Goal: Information Seeking & Learning: Learn about a topic

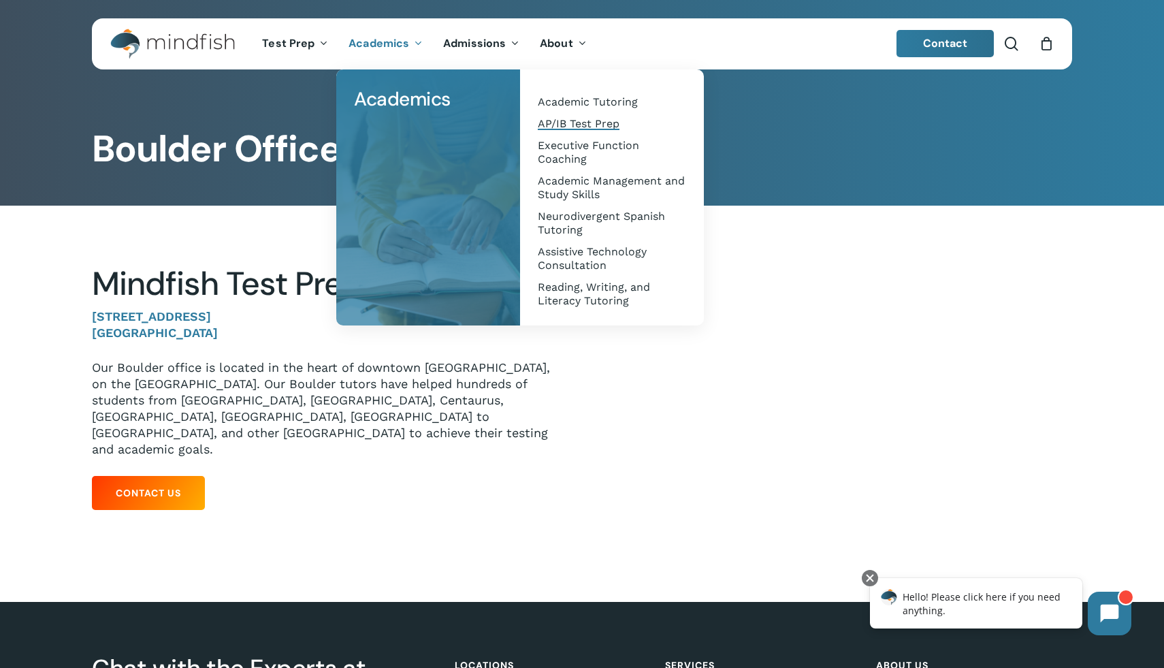
click at [577, 114] on link "AP/IB Test Prep" at bounding box center [612, 124] width 157 height 22
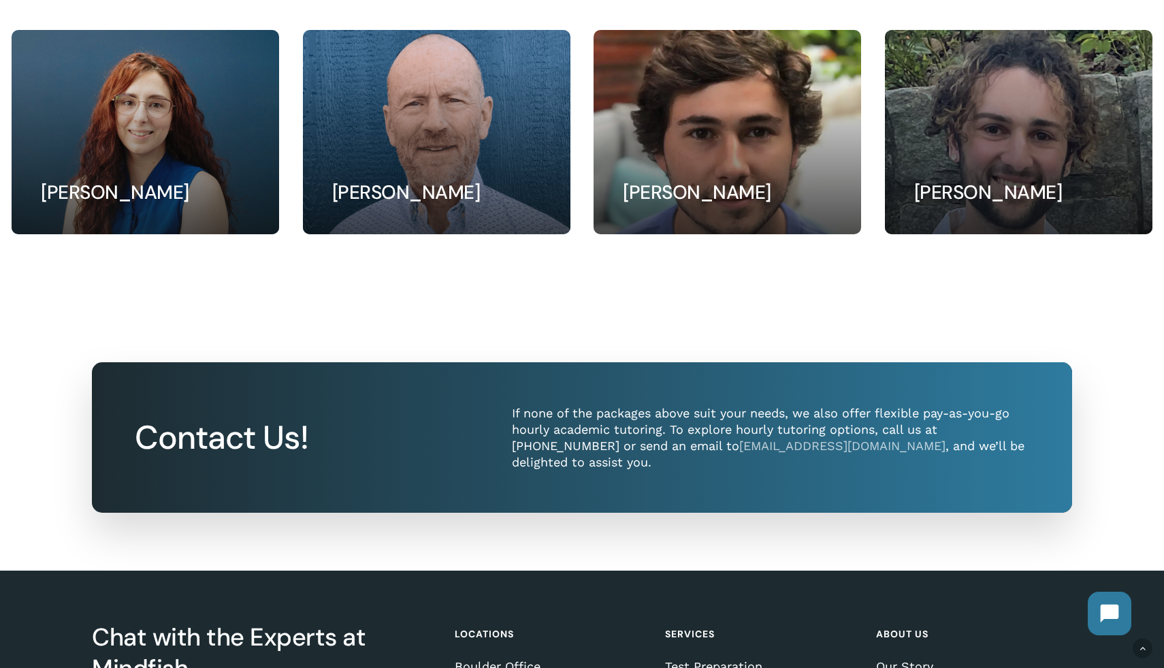
scroll to position [1822, 0]
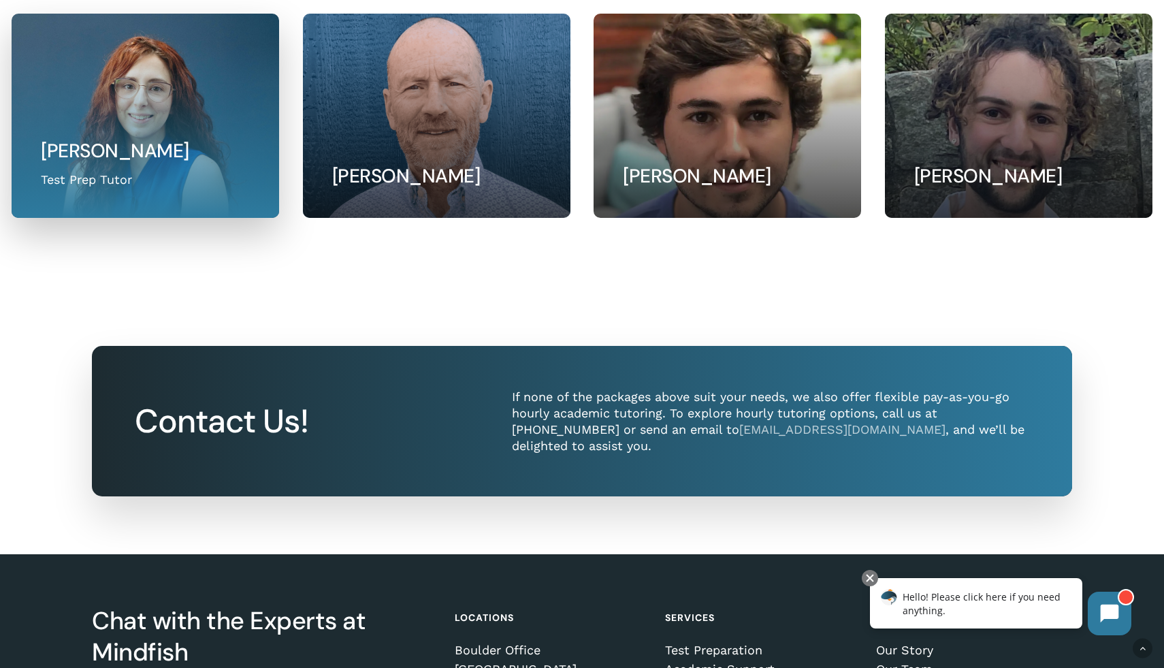
click at [214, 149] on link at bounding box center [145, 115] width 266 height 203
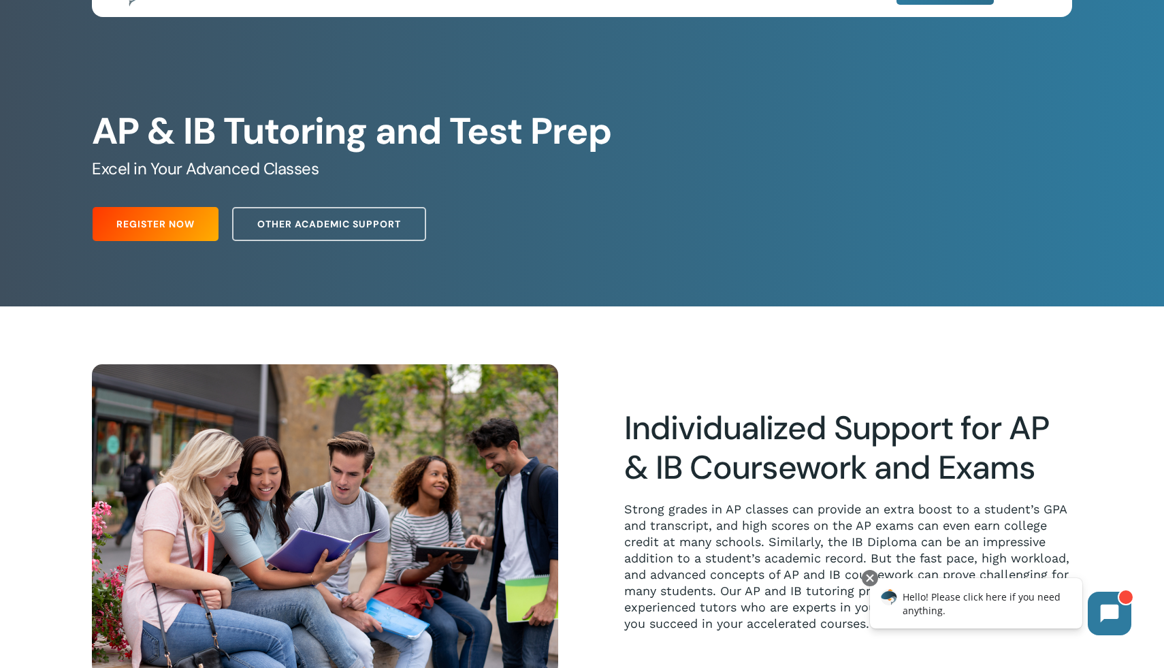
scroll to position [0, 0]
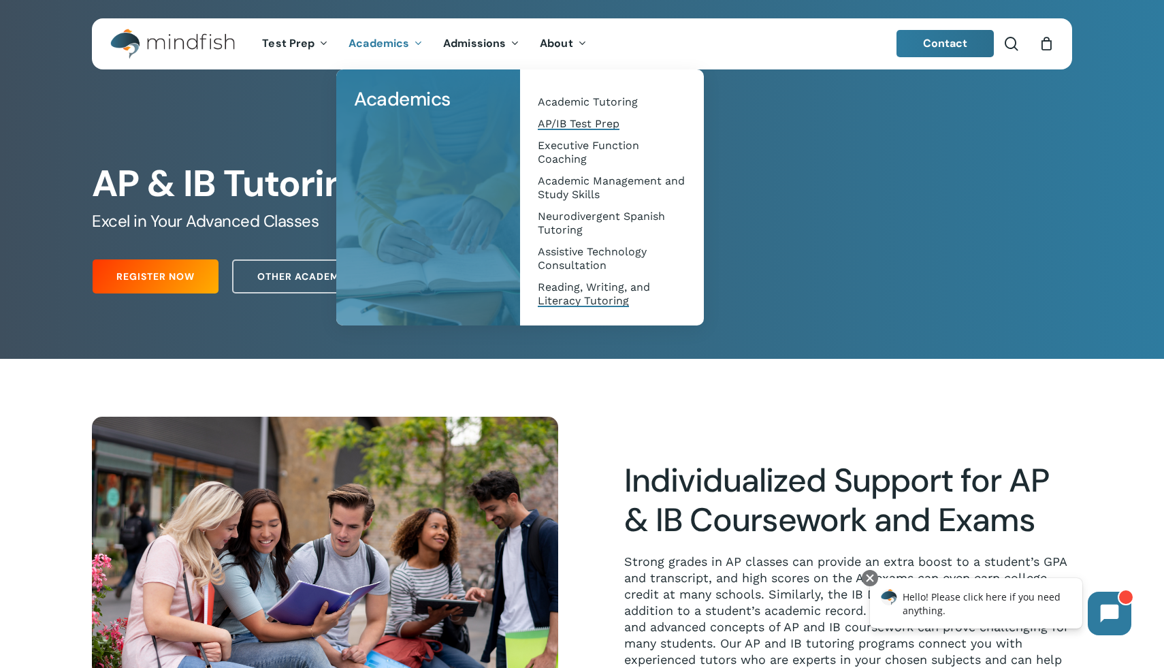
click at [564, 295] on span "Reading, Writing, and Literacy Tutoring" at bounding box center [594, 293] width 112 height 27
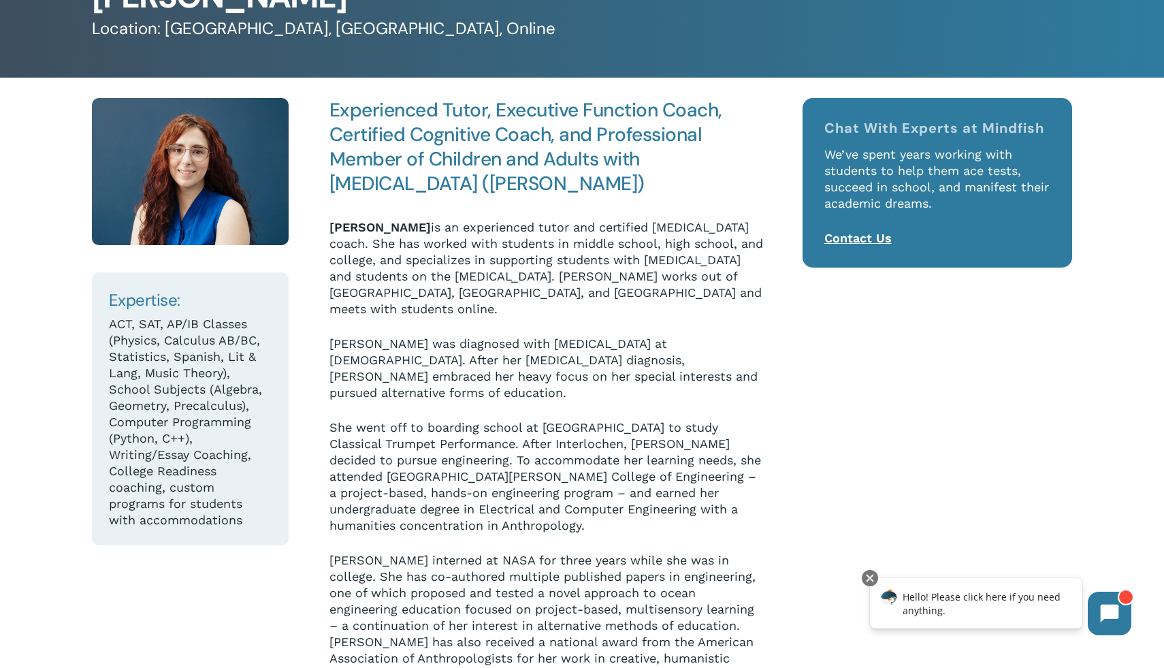
scroll to position [126, 0]
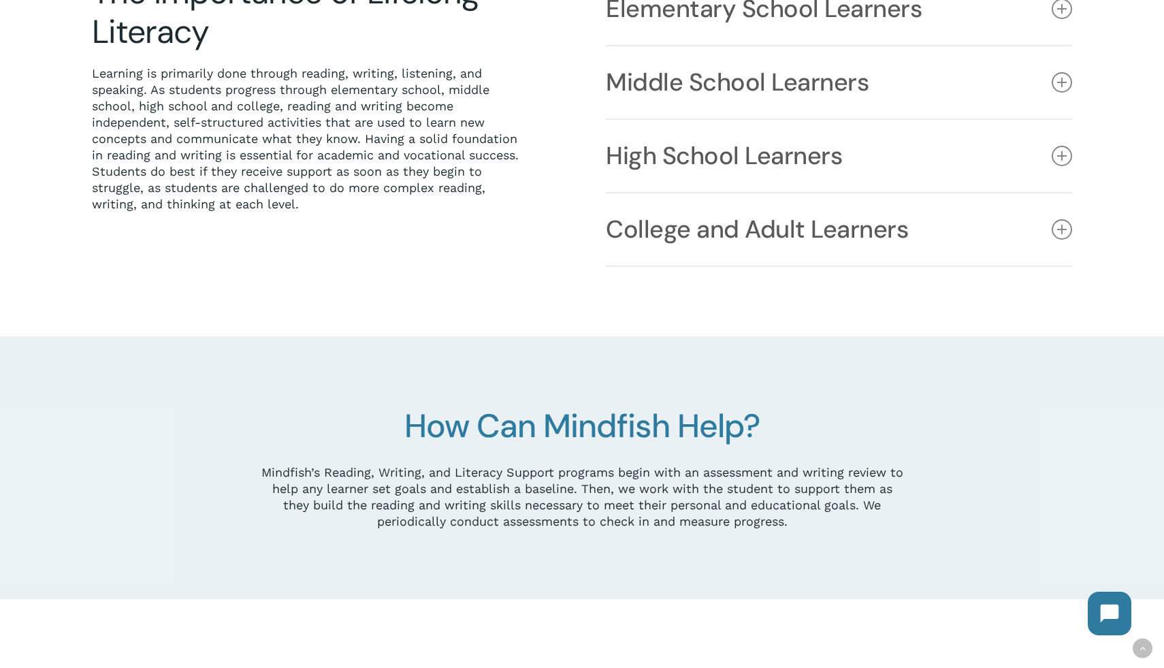
scroll to position [457, 0]
click at [694, 151] on link "High School Learners" at bounding box center [839, 155] width 466 height 72
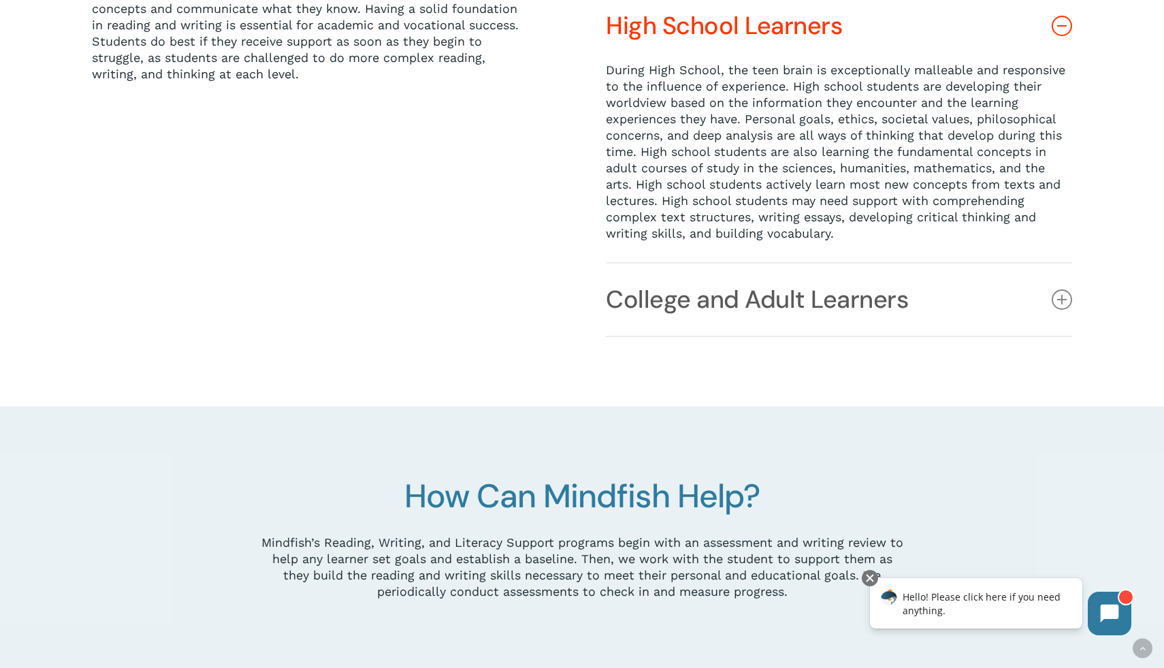
scroll to position [665, 0]
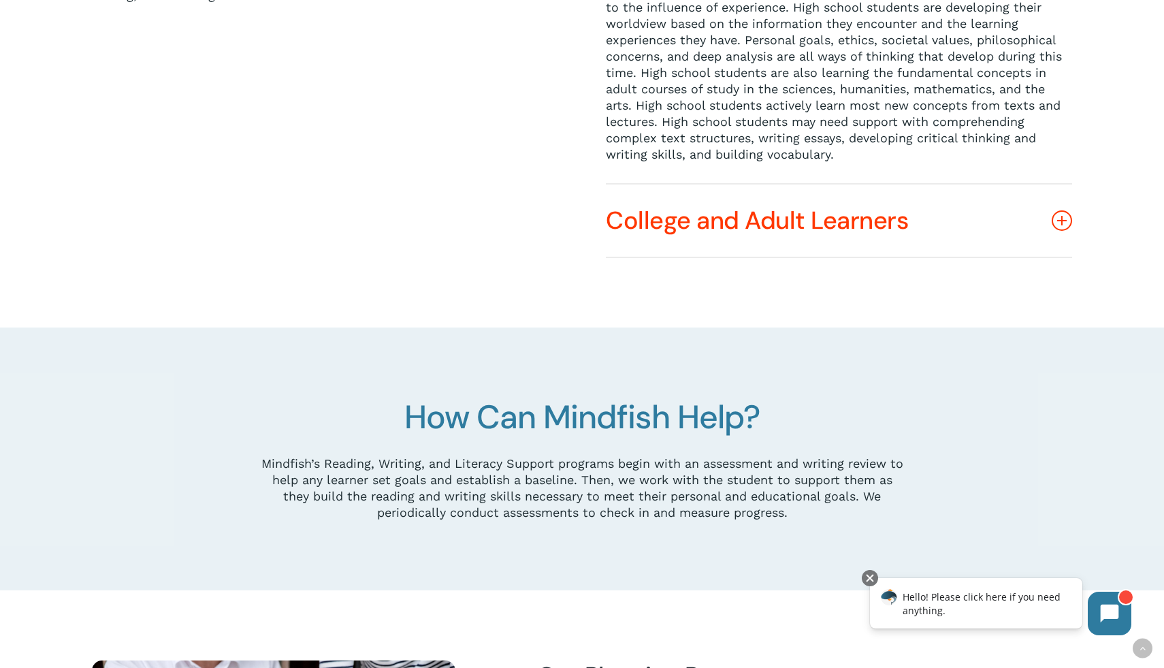
click at [805, 235] on link "College and Adult Learners" at bounding box center [839, 220] width 466 height 72
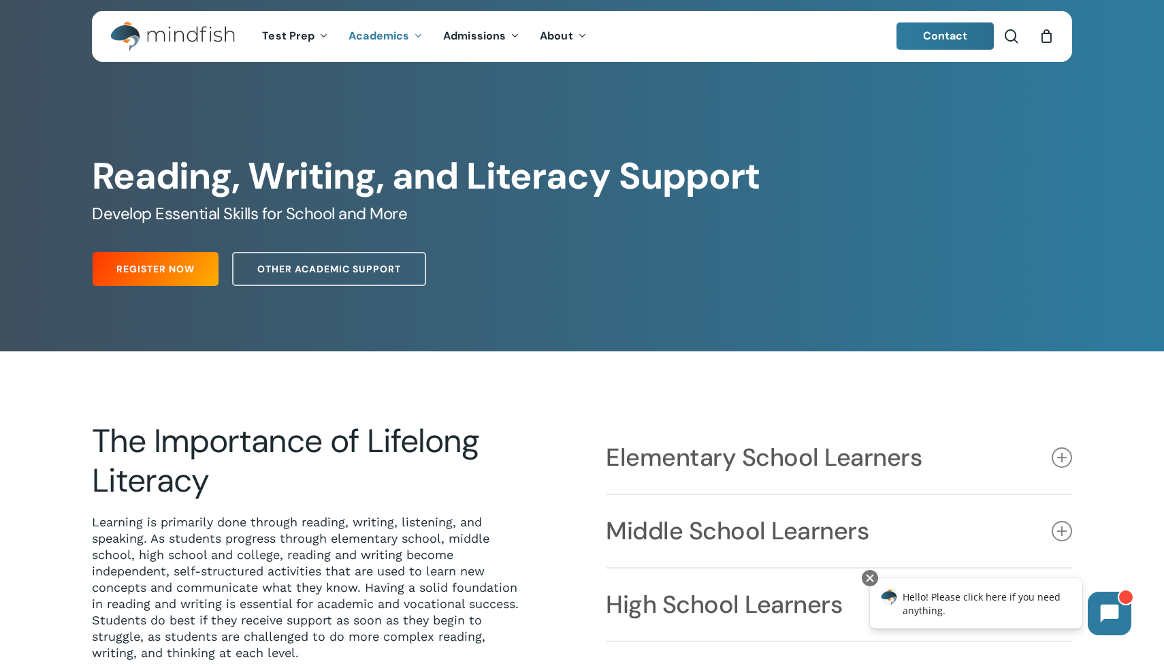
scroll to position [0, 0]
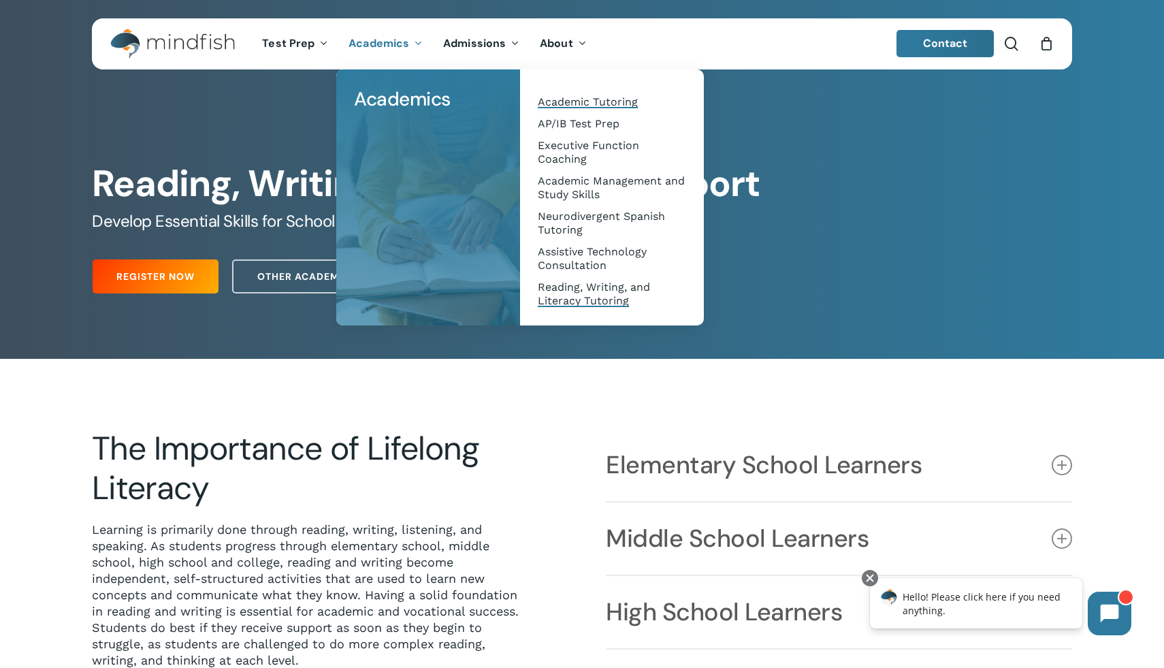
click at [564, 105] on span "Academic Tutoring" at bounding box center [588, 101] width 100 height 13
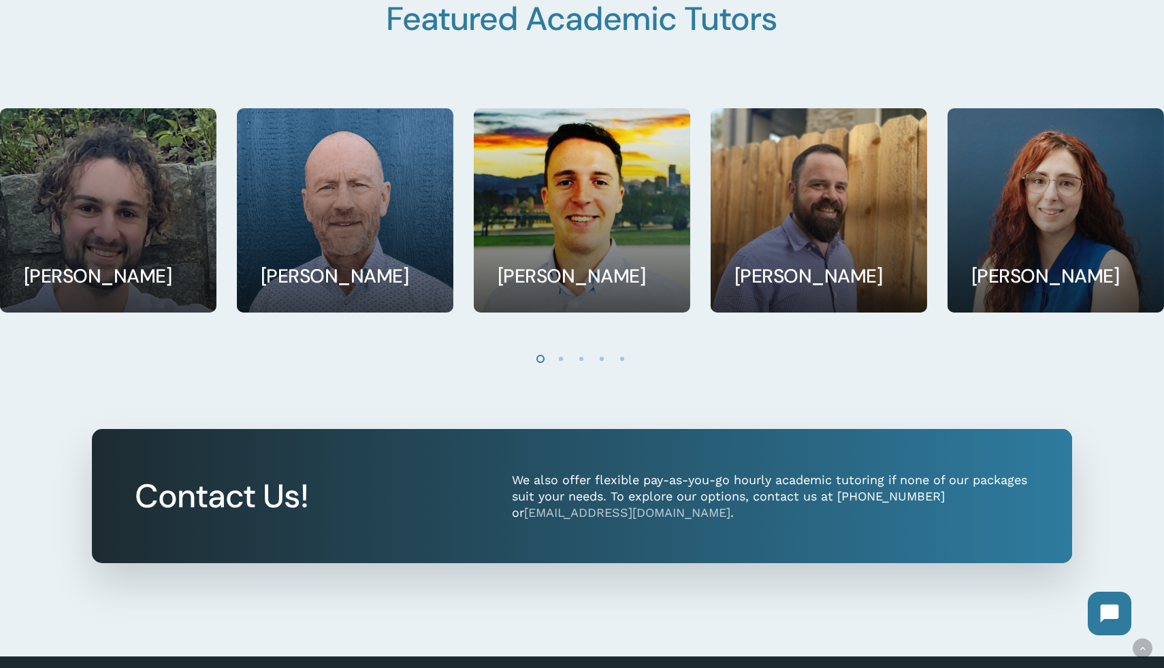
scroll to position [1232, 0]
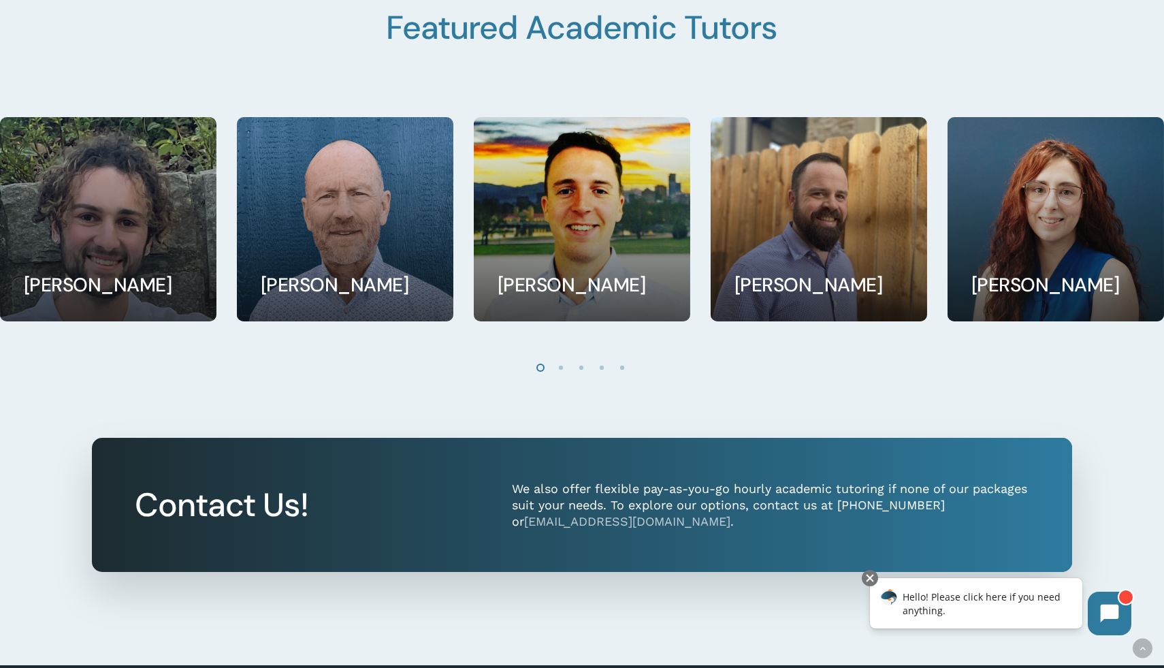
click at [556, 365] on li "Page dot 2" at bounding box center [561, 367] width 20 height 20
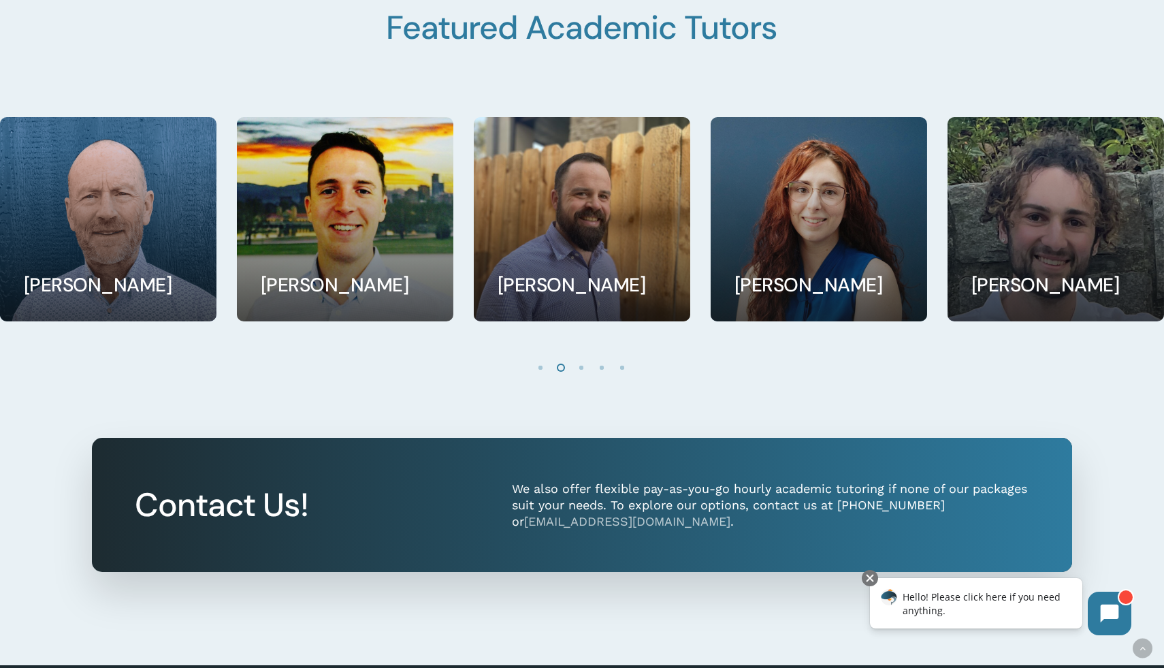
click at [556, 365] on li "Page dot 2" at bounding box center [561, 367] width 20 height 20
click at [588, 363] on li "Page dot 3" at bounding box center [582, 367] width 20 height 20
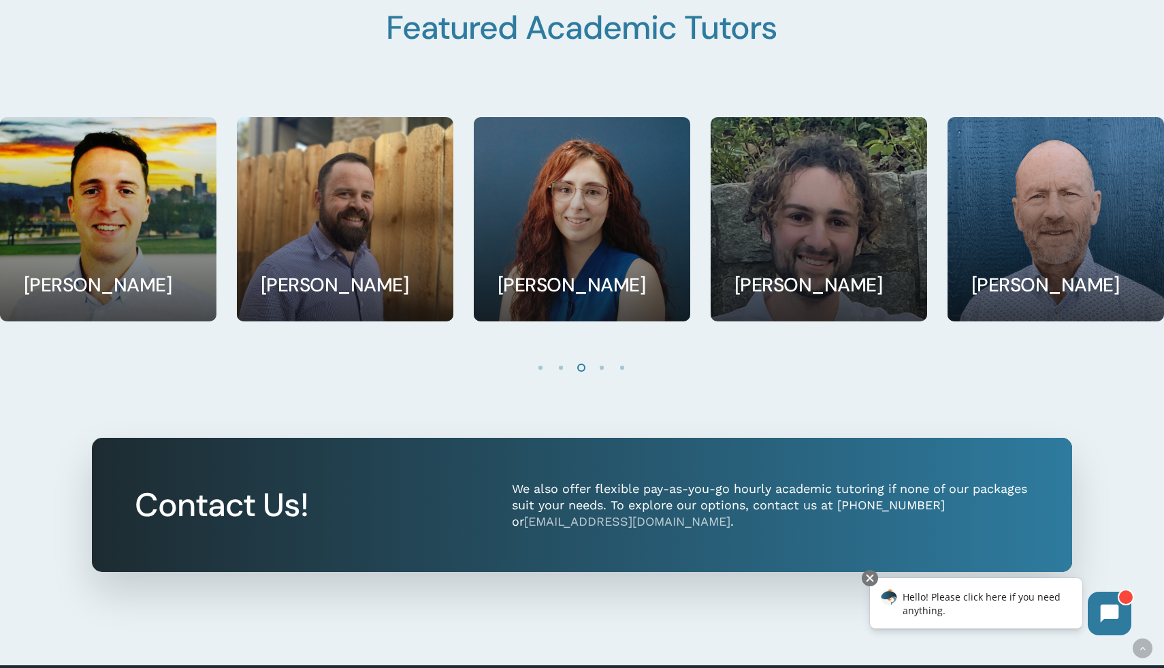
click at [602, 363] on li "Page dot 4" at bounding box center [602, 367] width 20 height 20
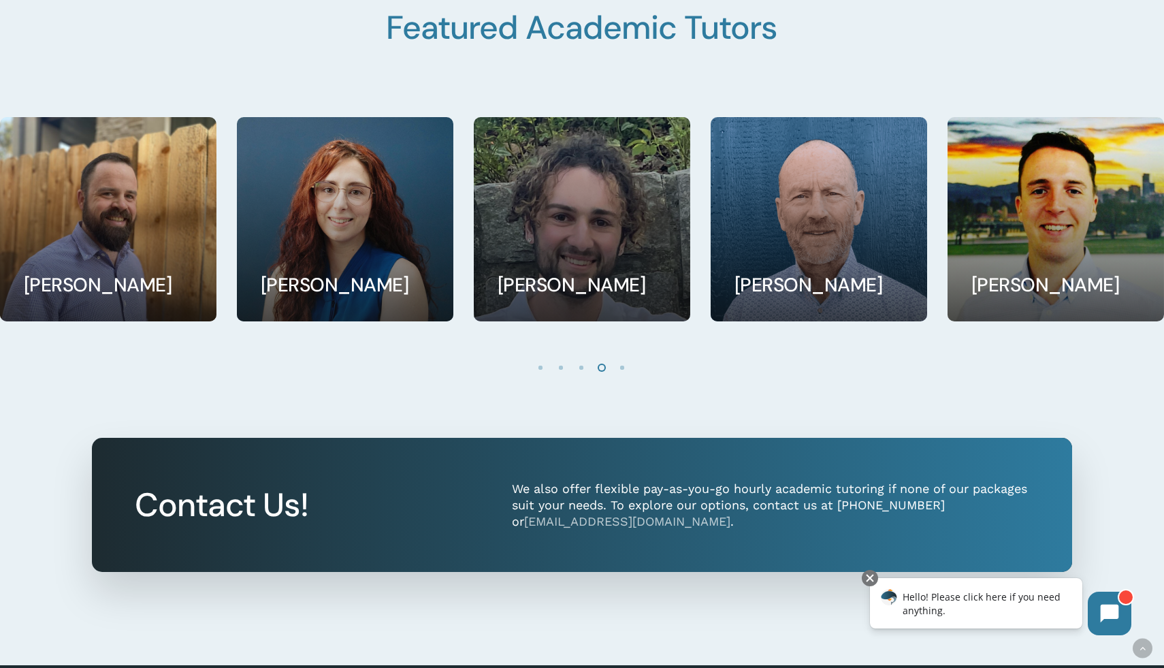
click at [620, 366] on li "Page dot 5" at bounding box center [623, 367] width 20 height 20
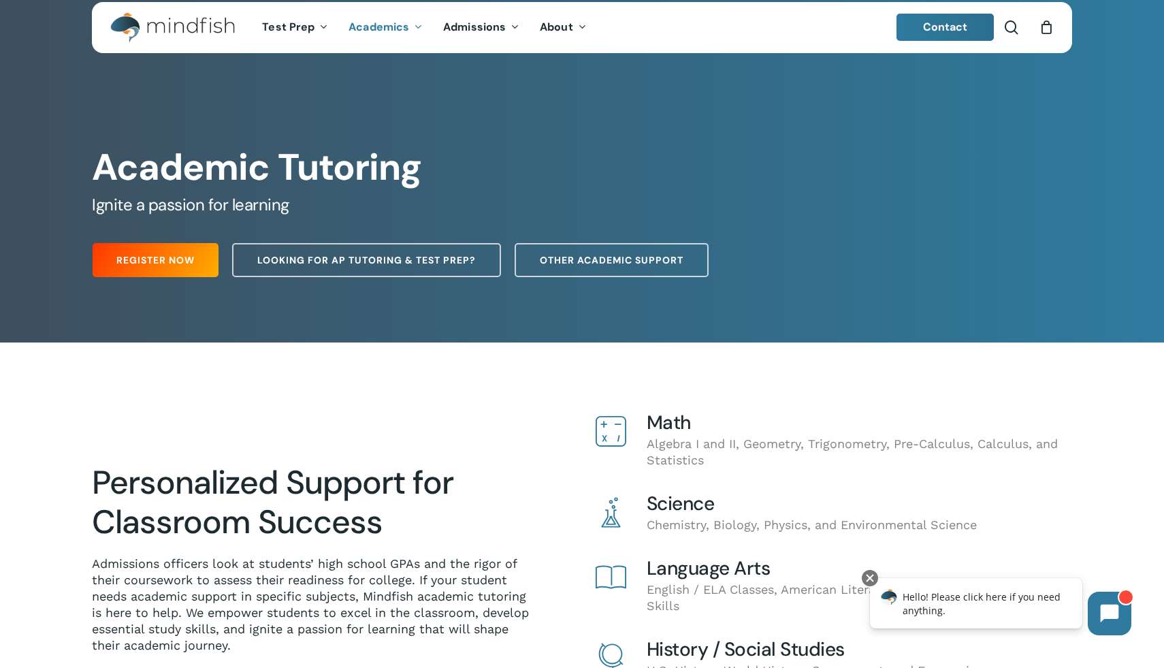
scroll to position [16, 0]
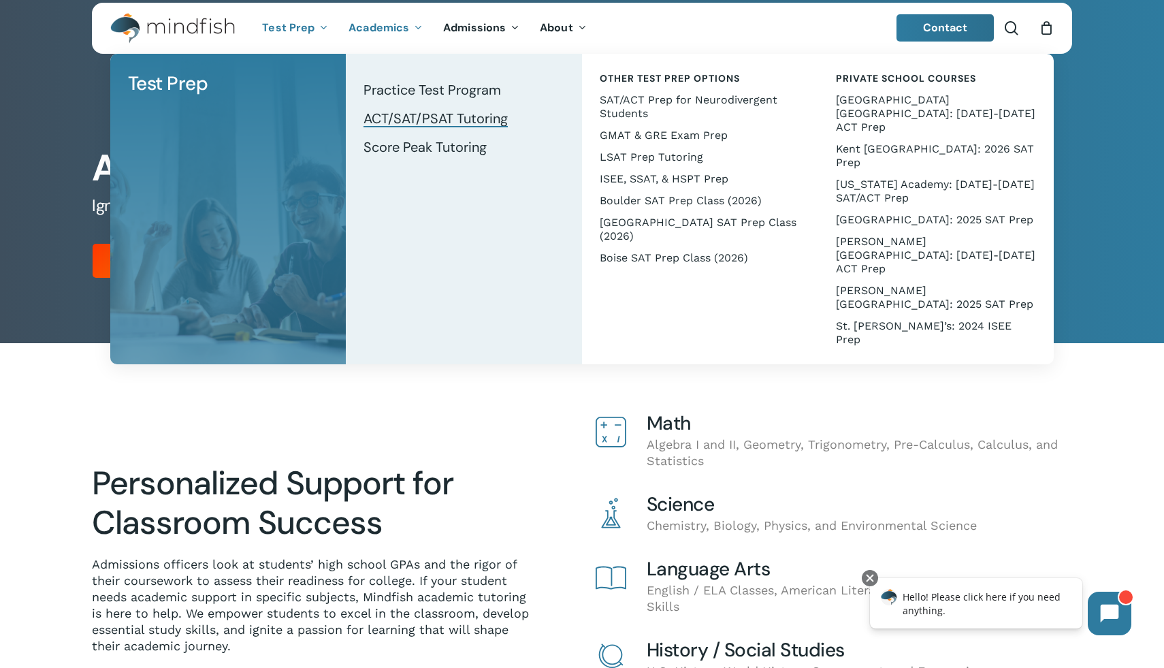
click at [392, 118] on span "ACT/SAT/PSAT Tutoring" at bounding box center [435, 119] width 144 height 18
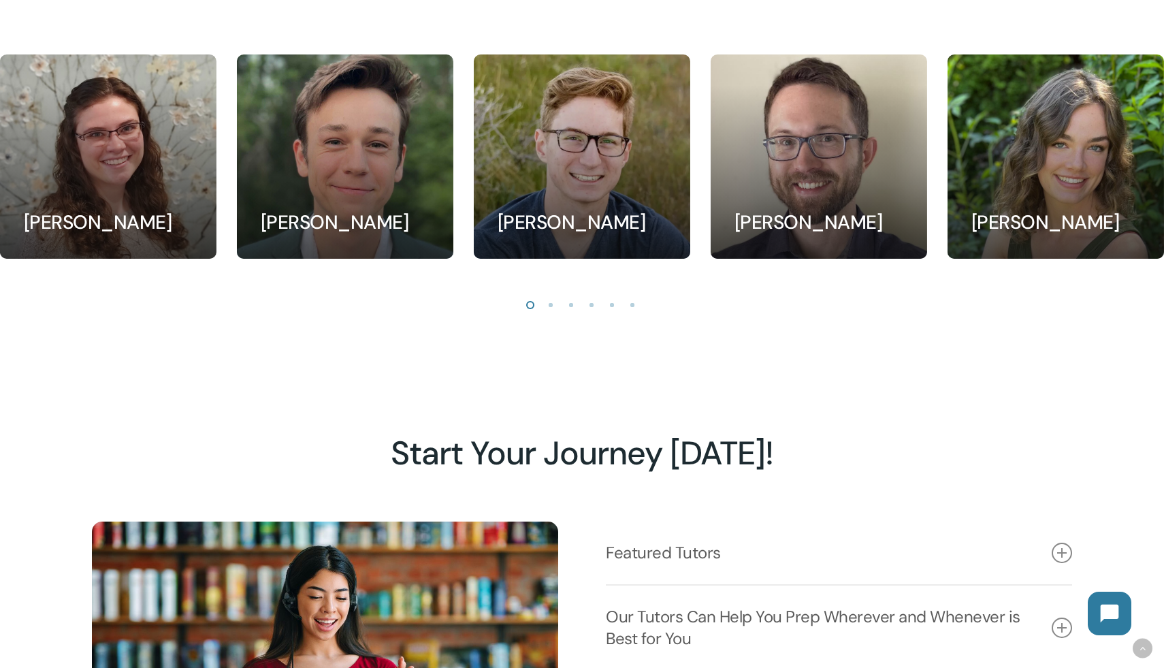
scroll to position [1414, 0]
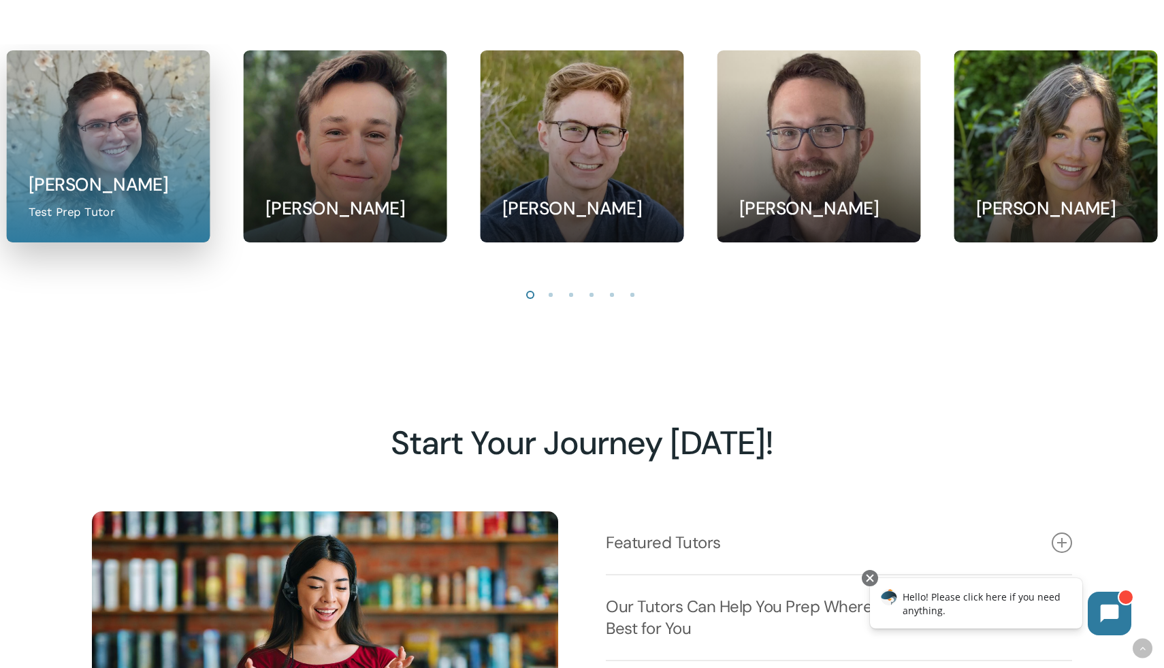
click at [142, 140] on link at bounding box center [108, 146] width 202 height 191
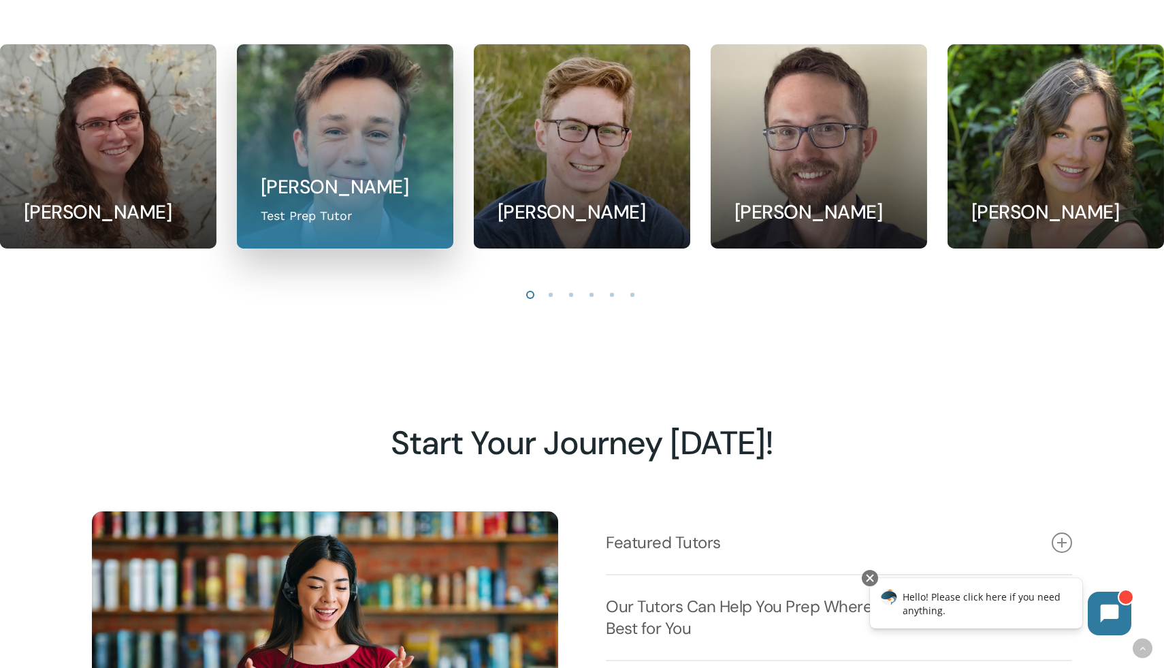
click at [348, 189] on link at bounding box center [345, 146] width 215 height 203
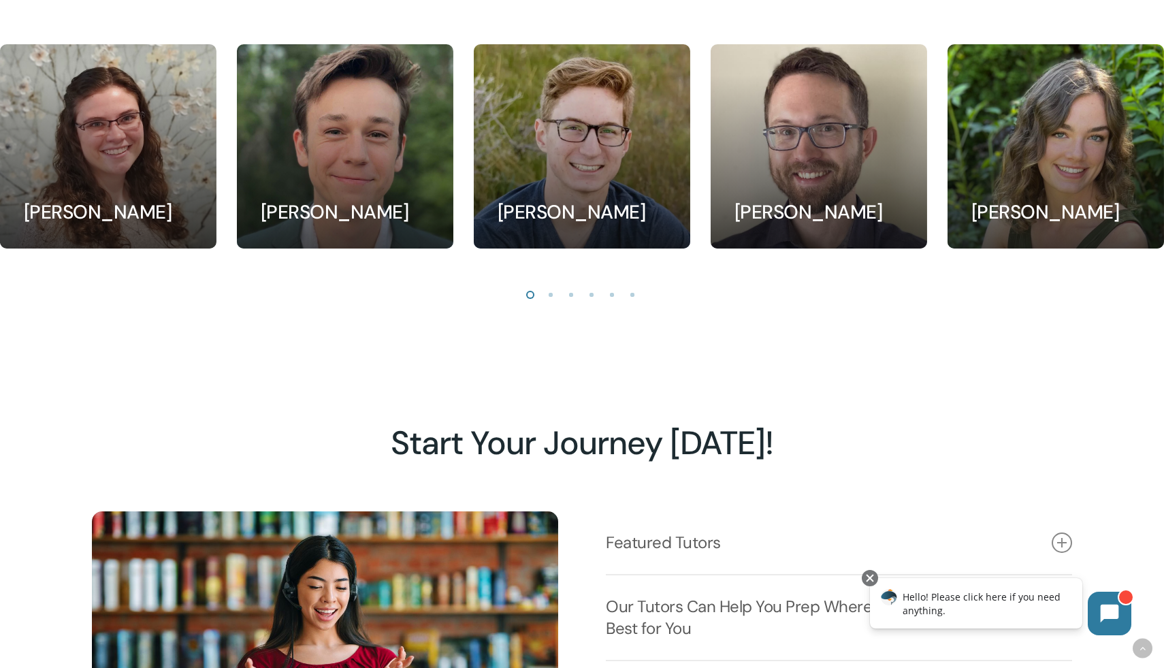
click at [550, 290] on li "Page dot 2" at bounding box center [551, 294] width 20 height 20
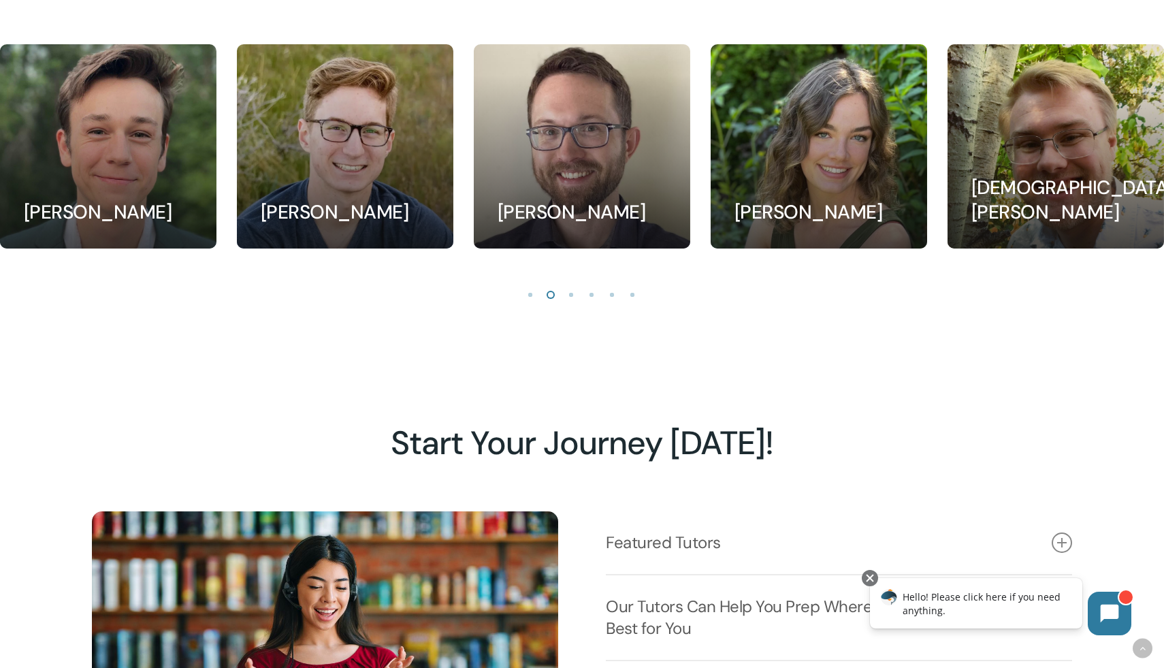
click at [573, 294] on li "Page dot 3" at bounding box center [571, 294] width 20 height 20
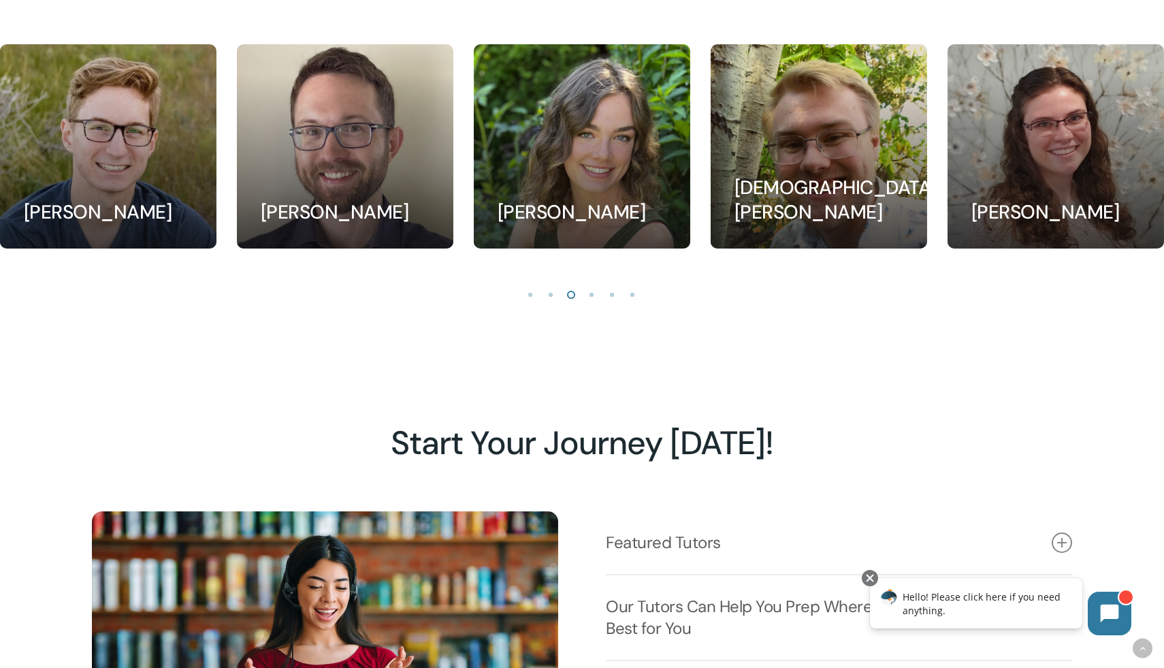
click at [590, 295] on li "Page dot 4" at bounding box center [592, 294] width 20 height 20
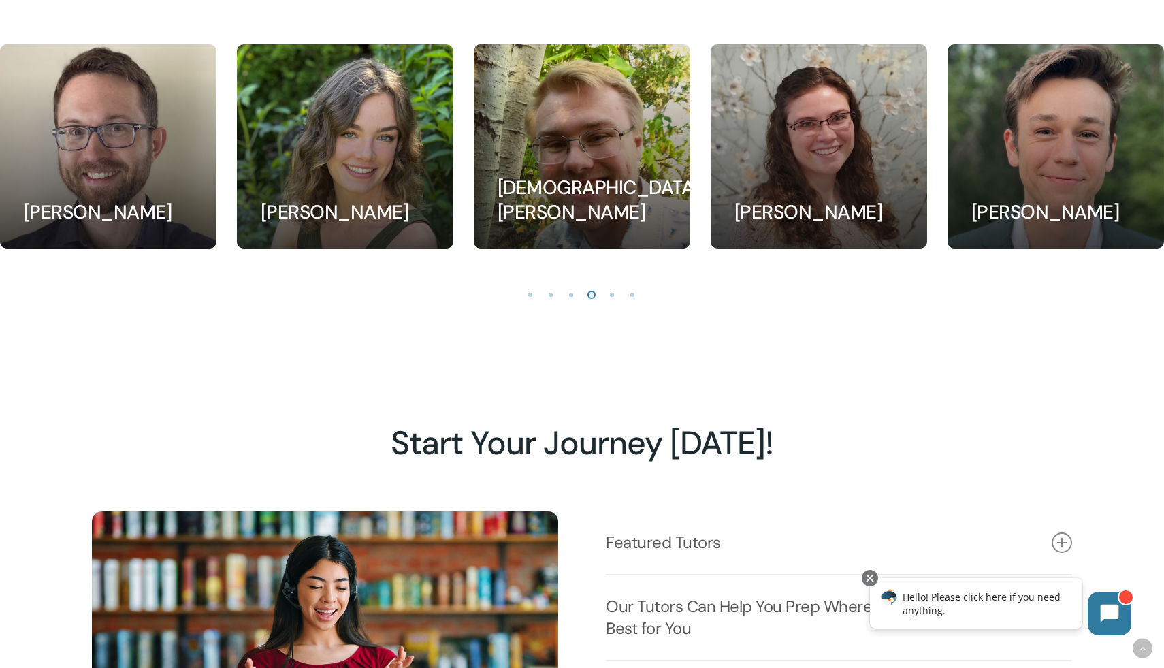
click at [609, 296] on li "Page dot 5" at bounding box center [612, 294] width 20 height 20
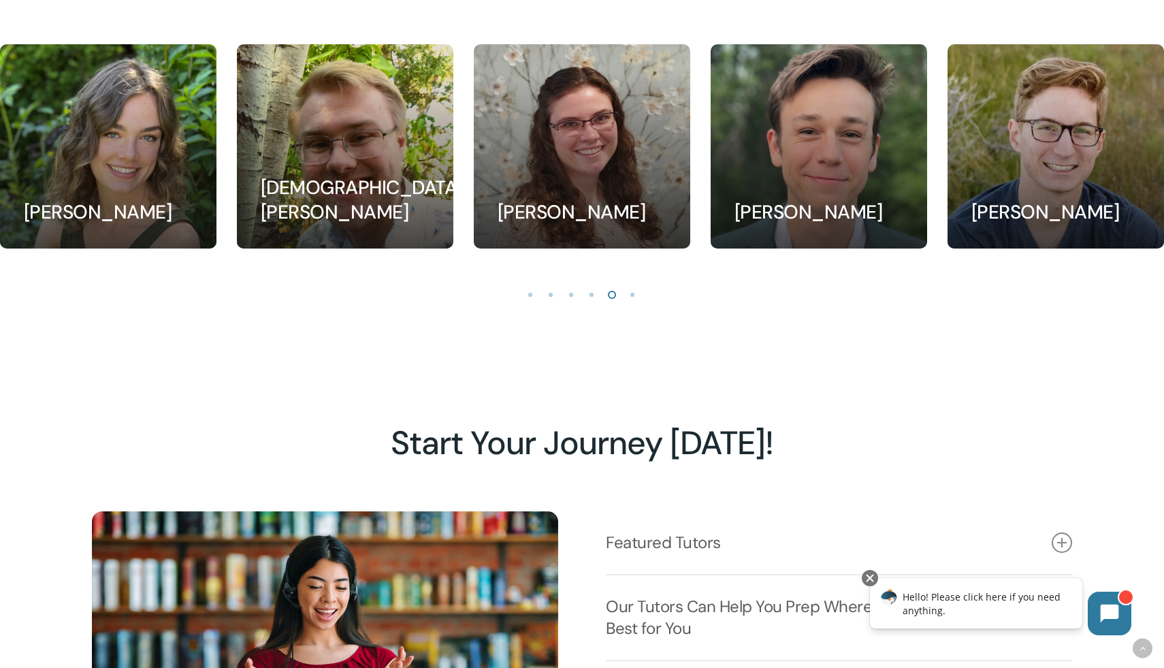
click at [634, 296] on li "Page dot 6" at bounding box center [633, 294] width 20 height 20
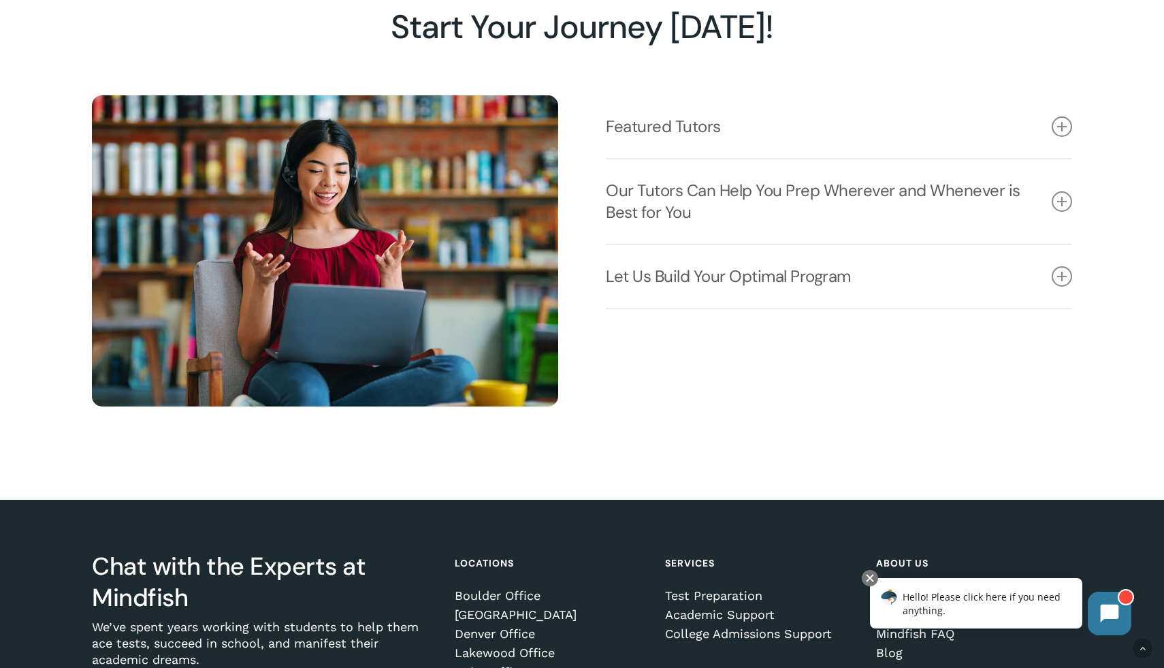
scroll to position [1826, 0]
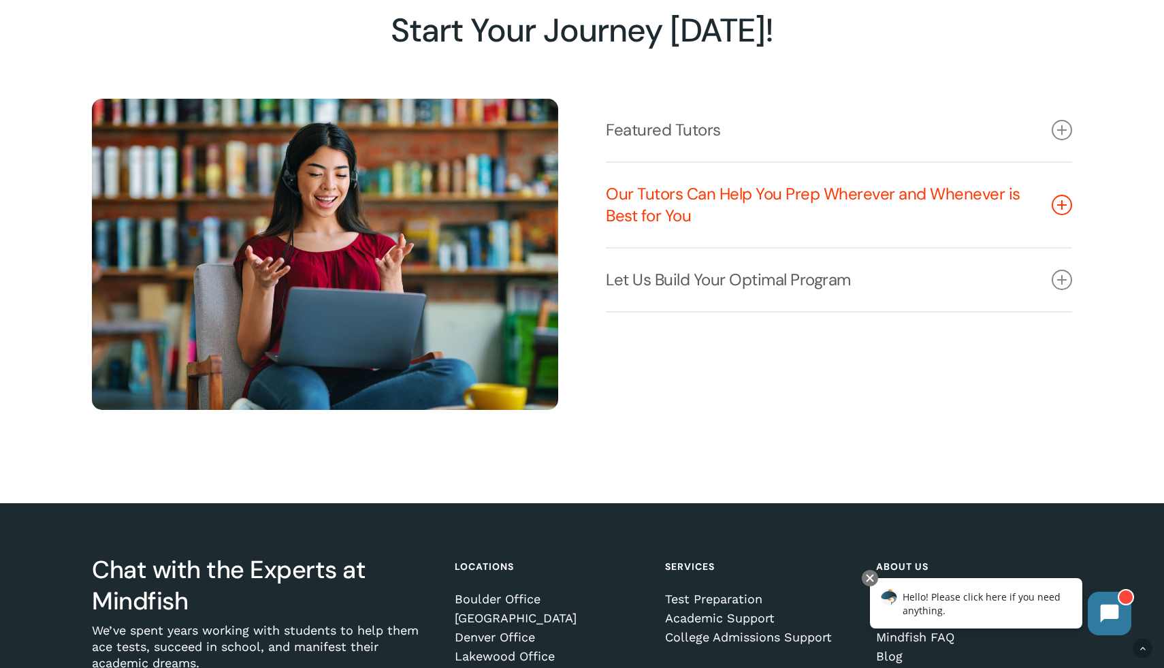
click at [1058, 204] on icon at bounding box center [1061, 205] width 20 height 20
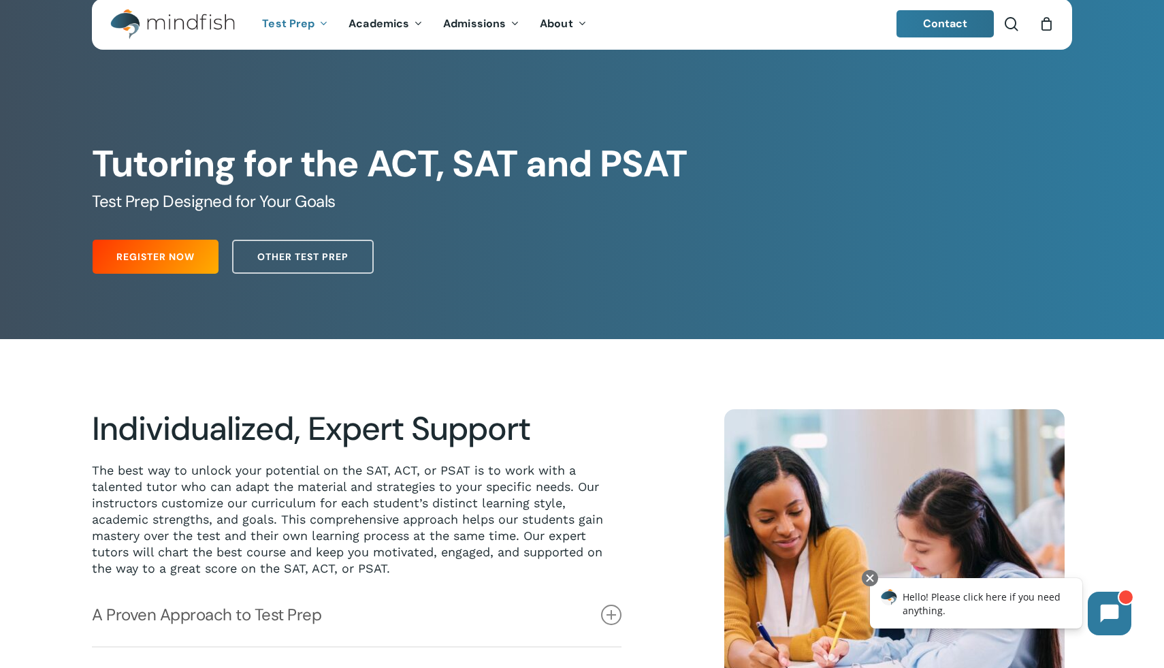
scroll to position [0, 0]
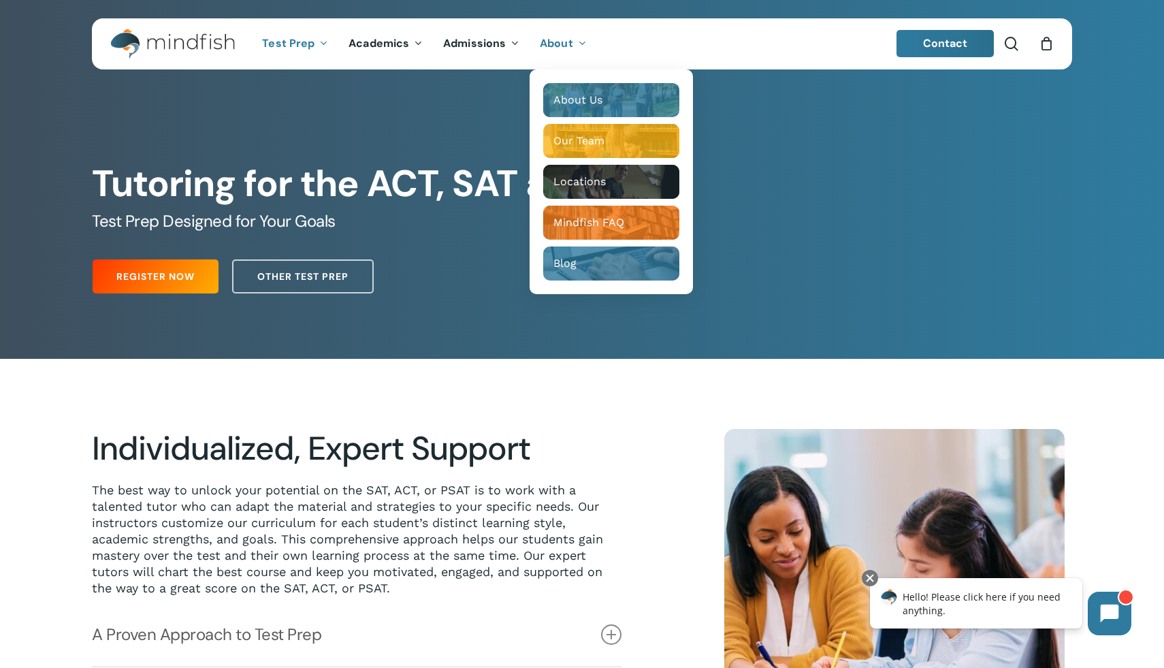
click at [557, 44] on span "About" at bounding box center [556, 43] width 33 height 14
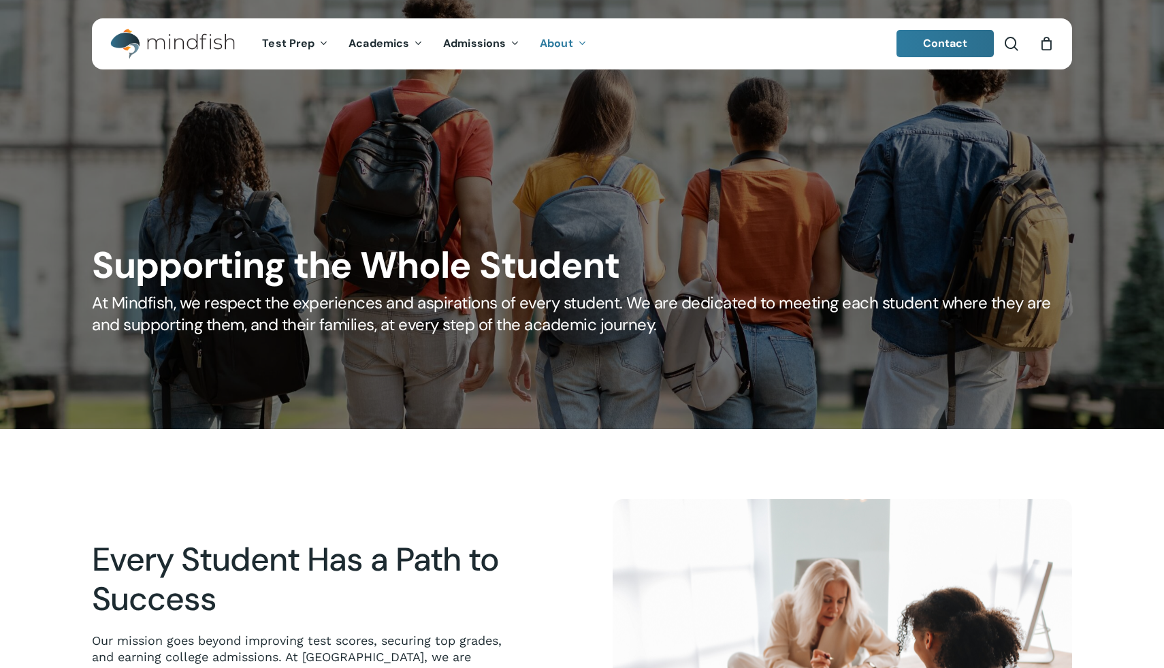
click at [557, 44] on span "About" at bounding box center [556, 43] width 33 height 14
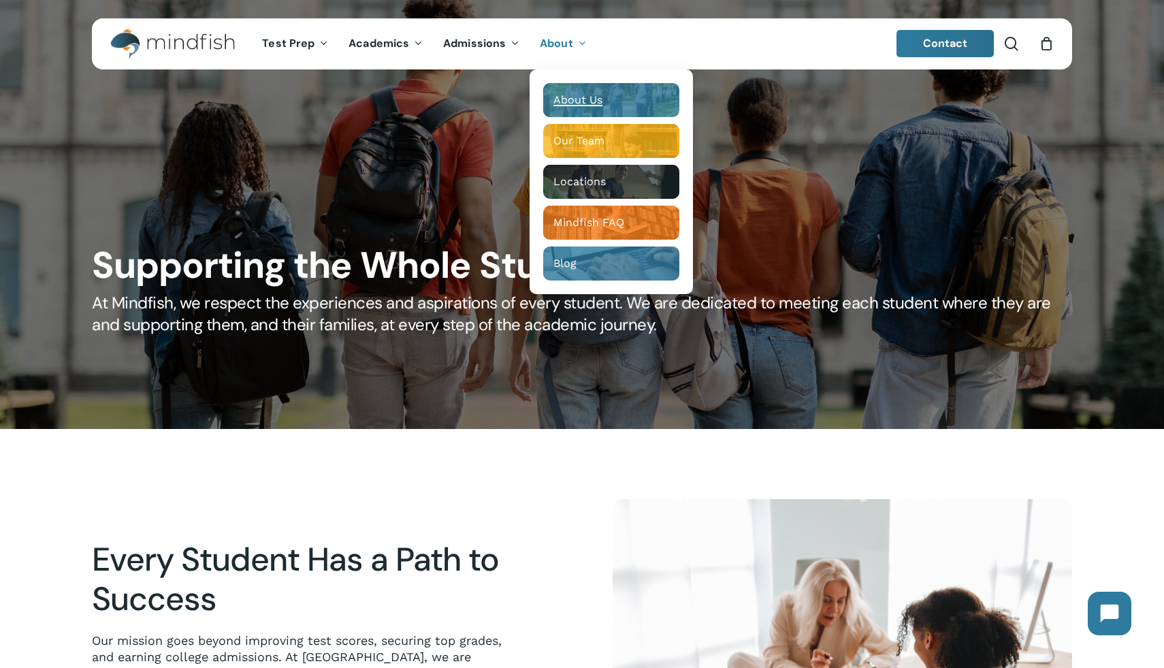
click at [568, 37] on span "About" at bounding box center [556, 43] width 33 height 14
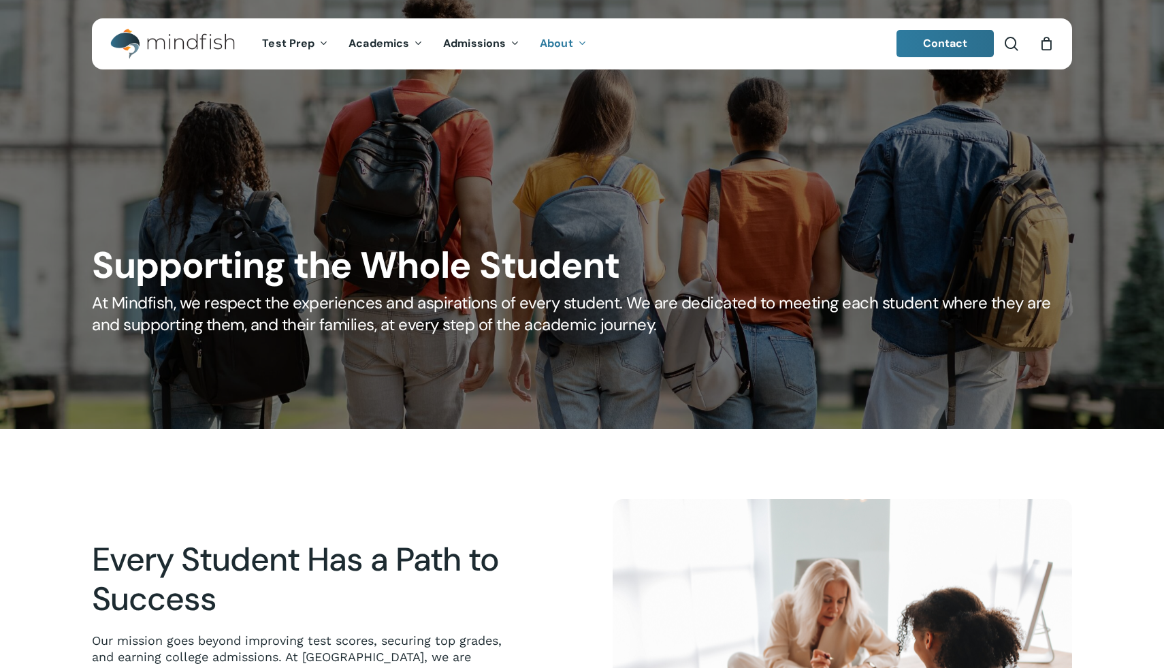
click at [568, 37] on span "About" at bounding box center [556, 43] width 33 height 14
click at [583, 40] on link "About" at bounding box center [562, 44] width 67 height 12
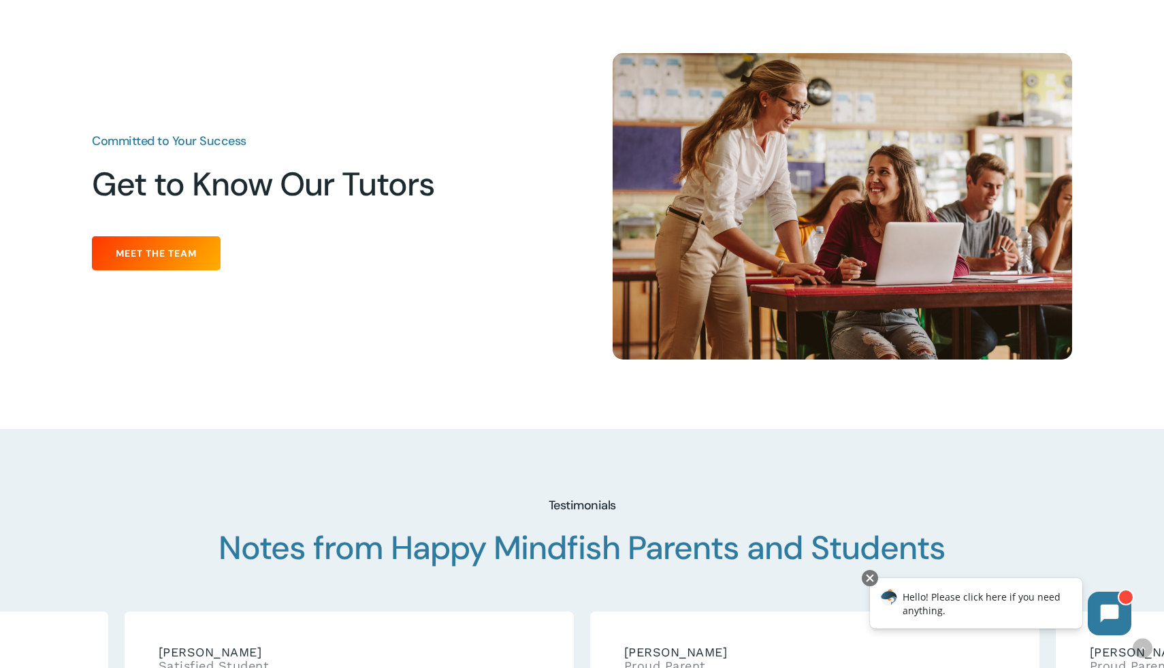
scroll to position [1700, 0]
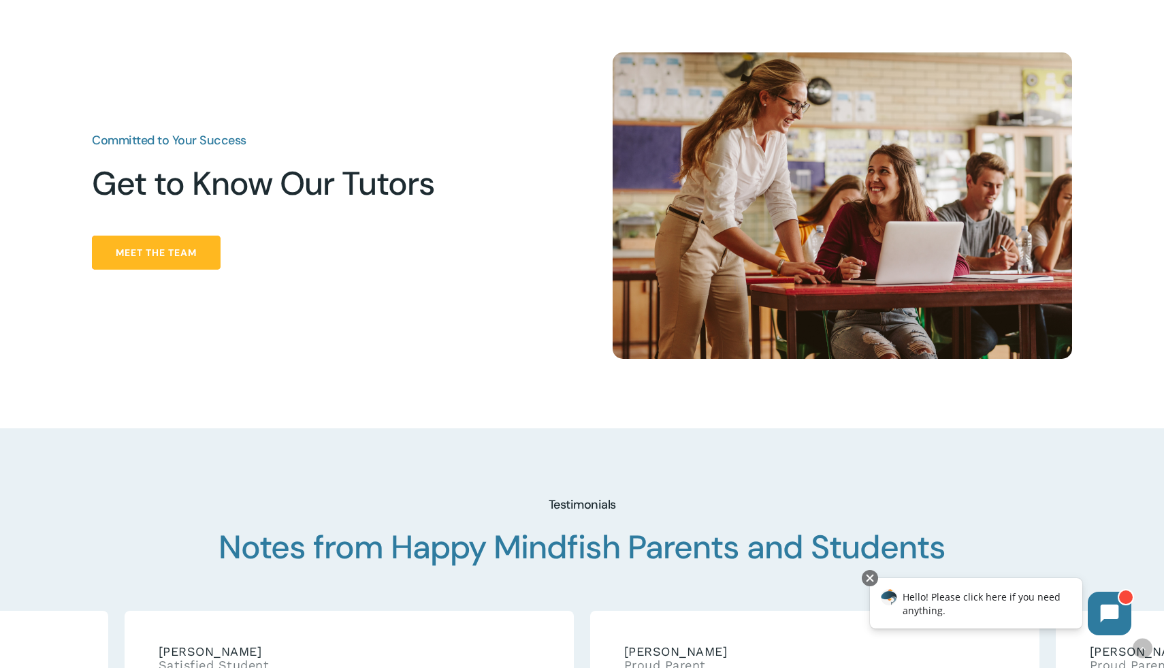
click at [192, 256] on span "Meet the Team" at bounding box center [156, 253] width 81 height 14
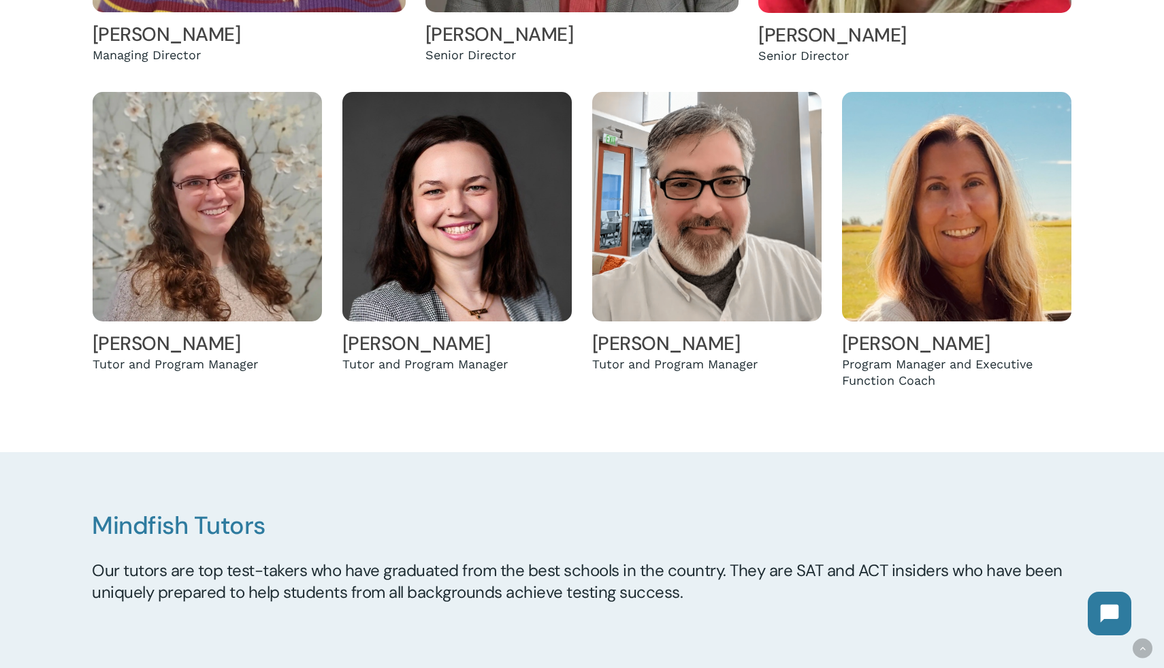
scroll to position [706, 0]
click at [470, 249] on img at bounding box center [457, 206] width 230 height 230
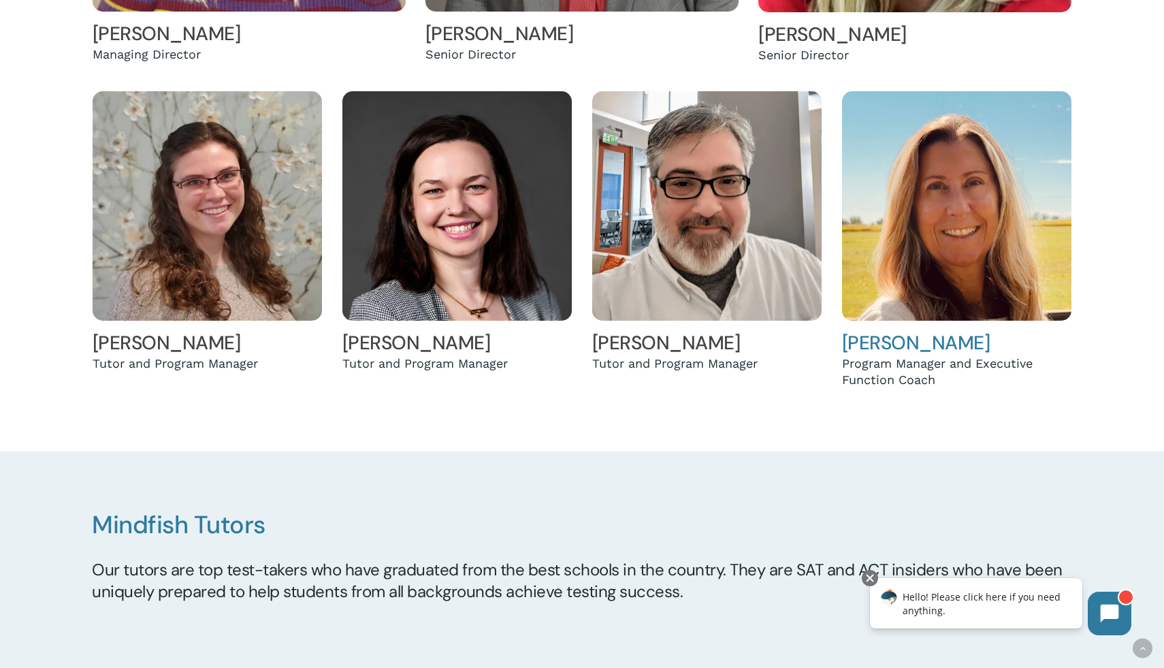
click at [928, 188] on img at bounding box center [957, 206] width 230 height 230
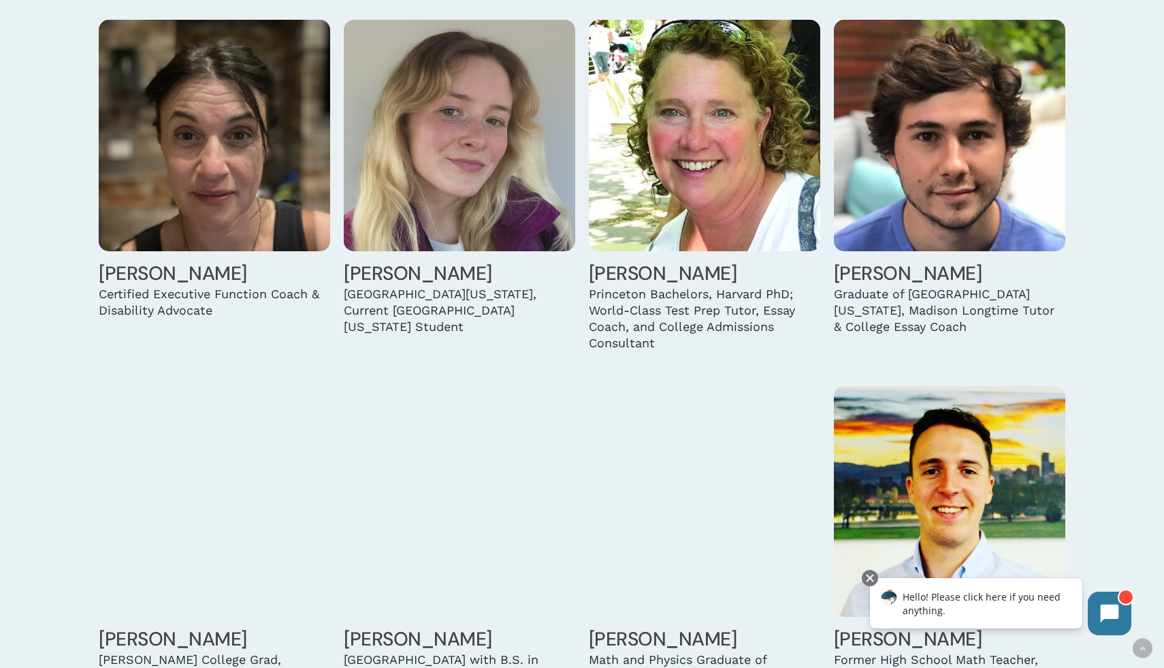
scroll to position [1359, 0]
